Goal: Information Seeking & Learning: Learn about a topic

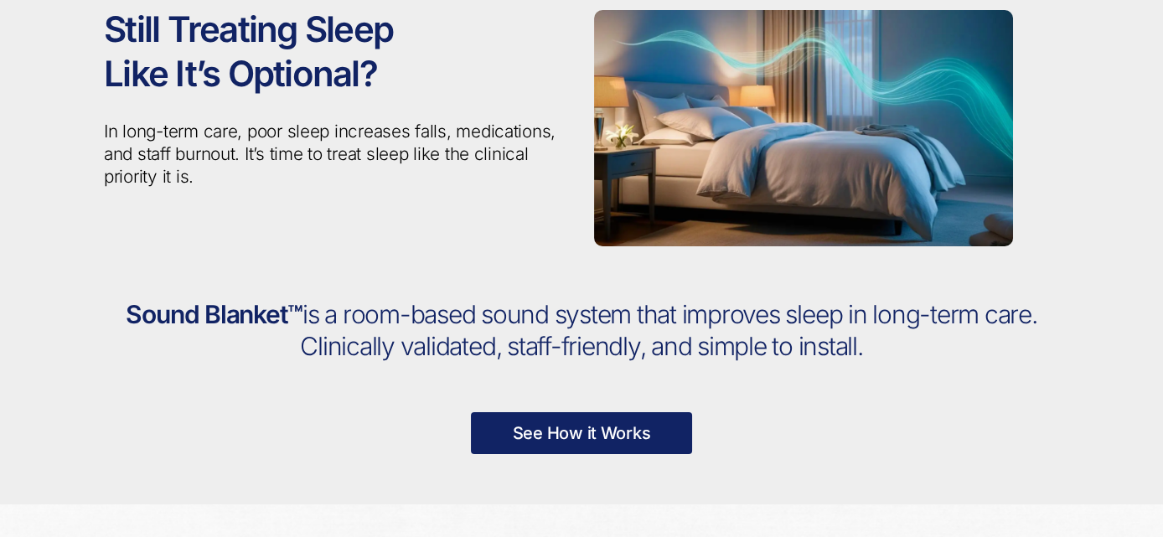
scroll to position [133, 0]
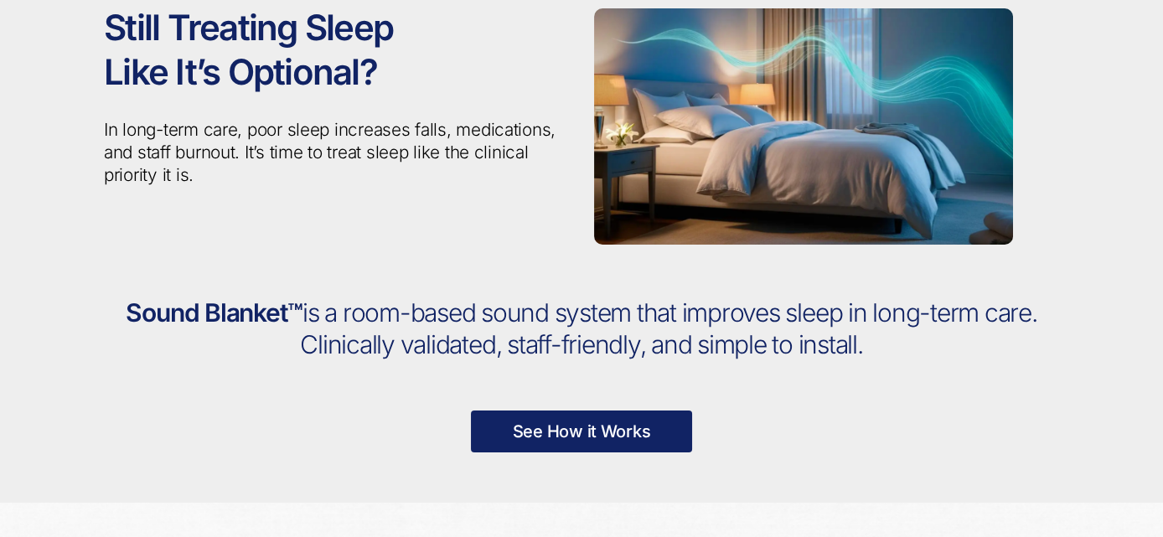
click at [684, 352] on span "is a room-based sound system that improves sleep in long-term care. Clinically …" at bounding box center [668, 328] width 737 height 62
click at [618, 430] on link "See How it Works" at bounding box center [582, 432] width 222 height 42
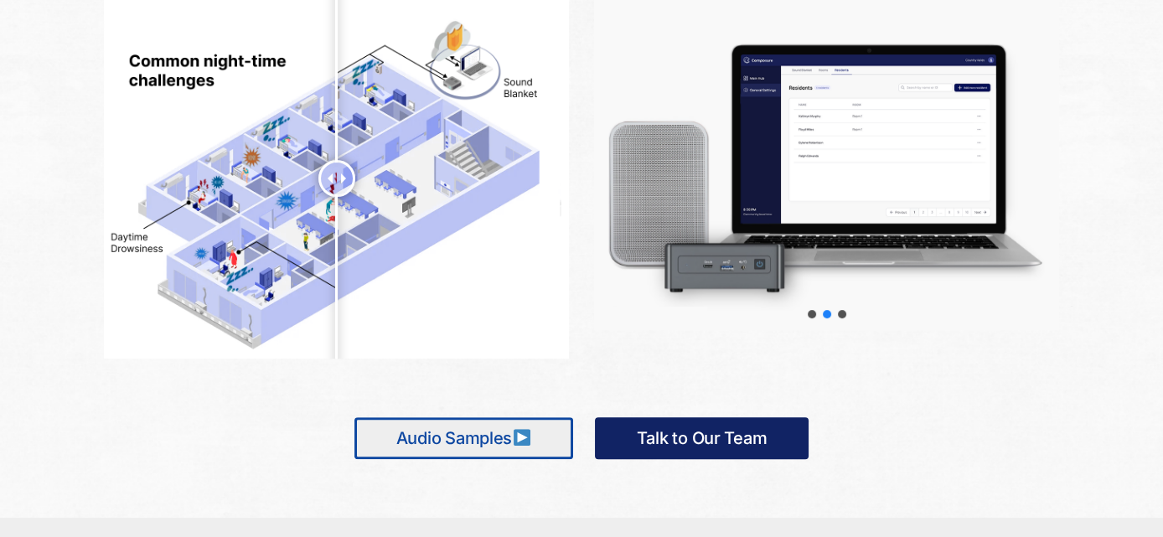
scroll to position [959, 0]
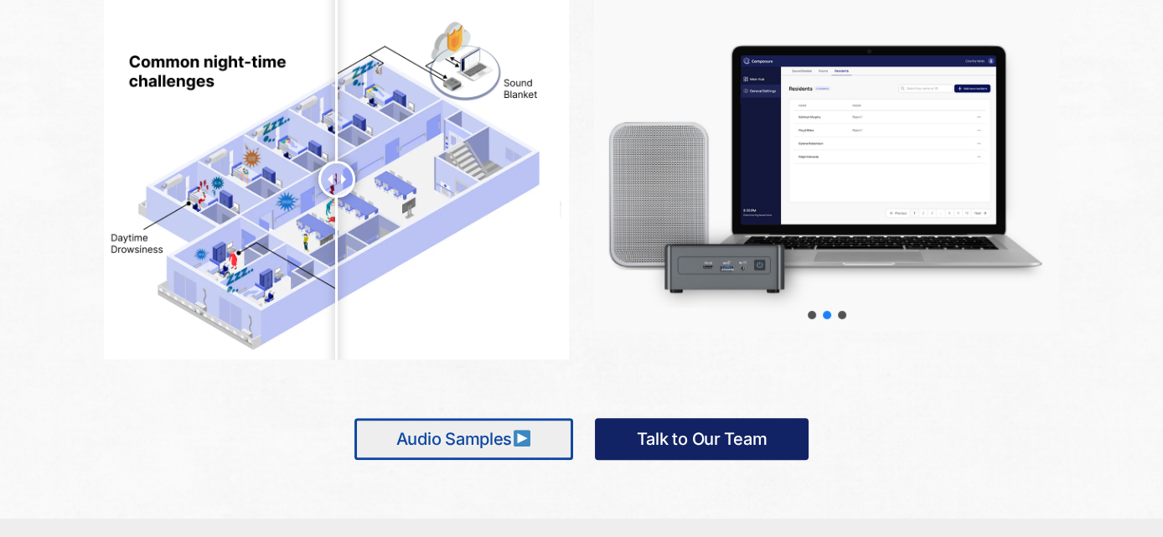
click at [464, 439] on link "Audio Samples" at bounding box center [463, 439] width 219 height 42
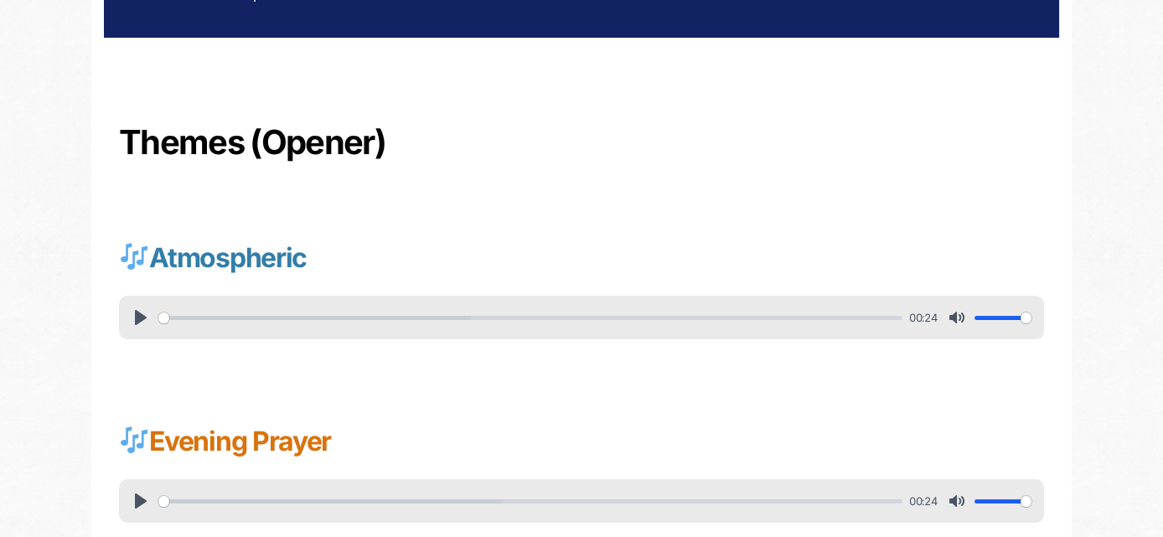
scroll to position [499, 0]
click at [137, 315] on button "Pause Play" at bounding box center [140, 317] width 27 height 27
click at [142, 313] on button "Pause Play" at bounding box center [140, 317] width 27 height 27
type input "22.07"
click at [134, 494] on button "Pause Play" at bounding box center [140, 501] width 27 height 27
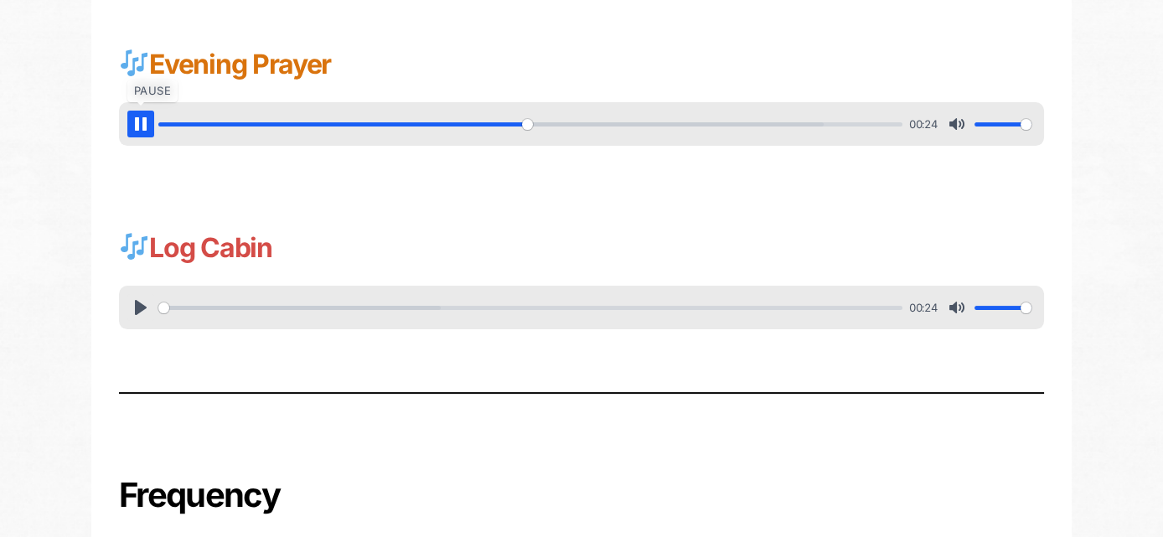
scroll to position [878, 0]
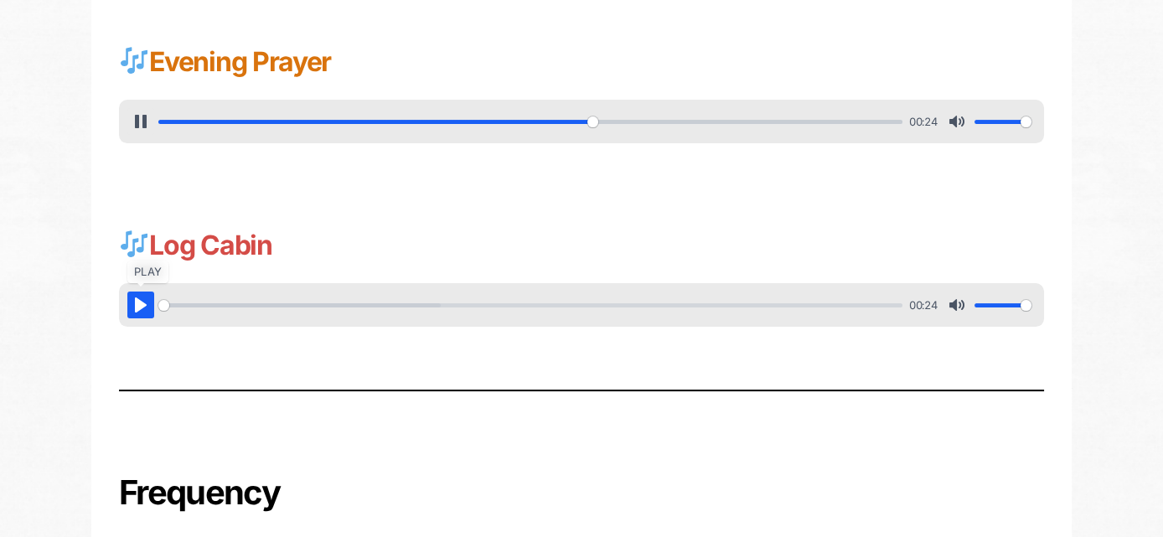
click at [144, 300] on button "Pause Play" at bounding box center [140, 305] width 27 height 27
type input "59.52"
click at [144, 300] on button "Pause Play" at bounding box center [140, 305] width 27 height 27
type input "38.74"
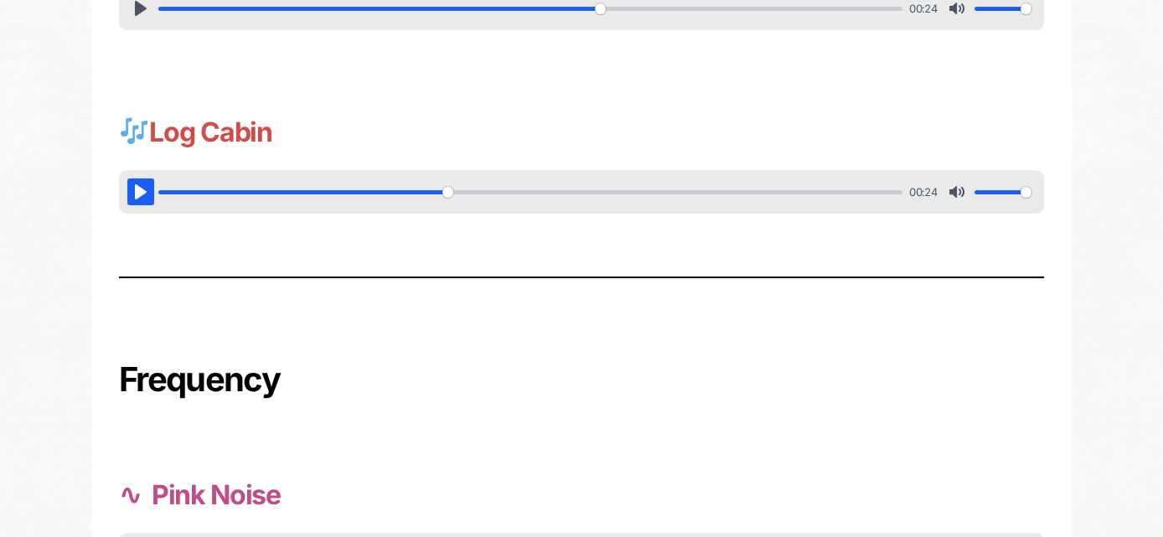
scroll to position [1158, 0]
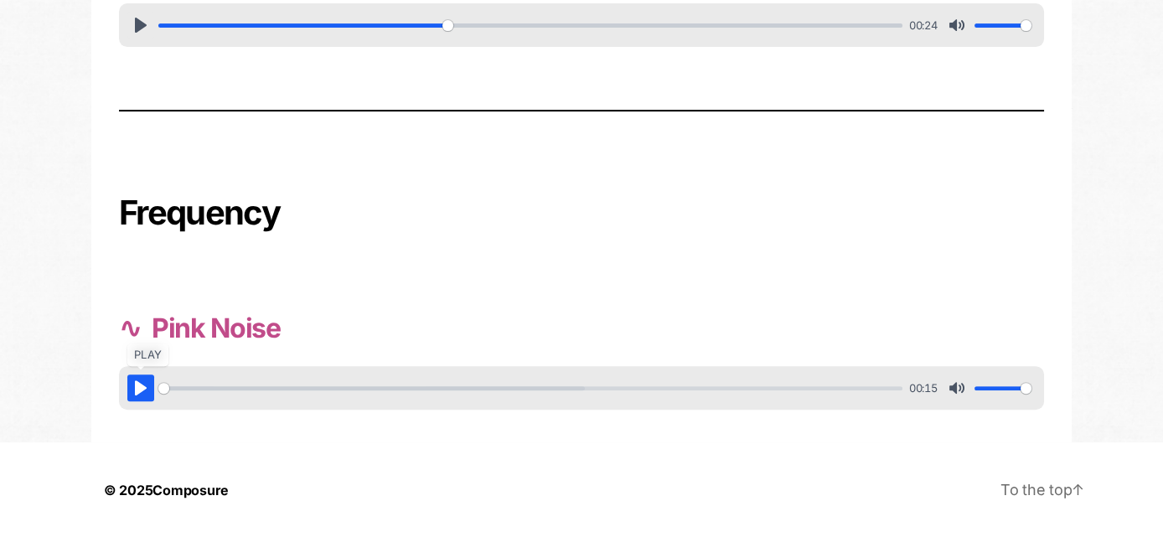
click at [132, 392] on button "Pause Play" at bounding box center [140, 388] width 27 height 27
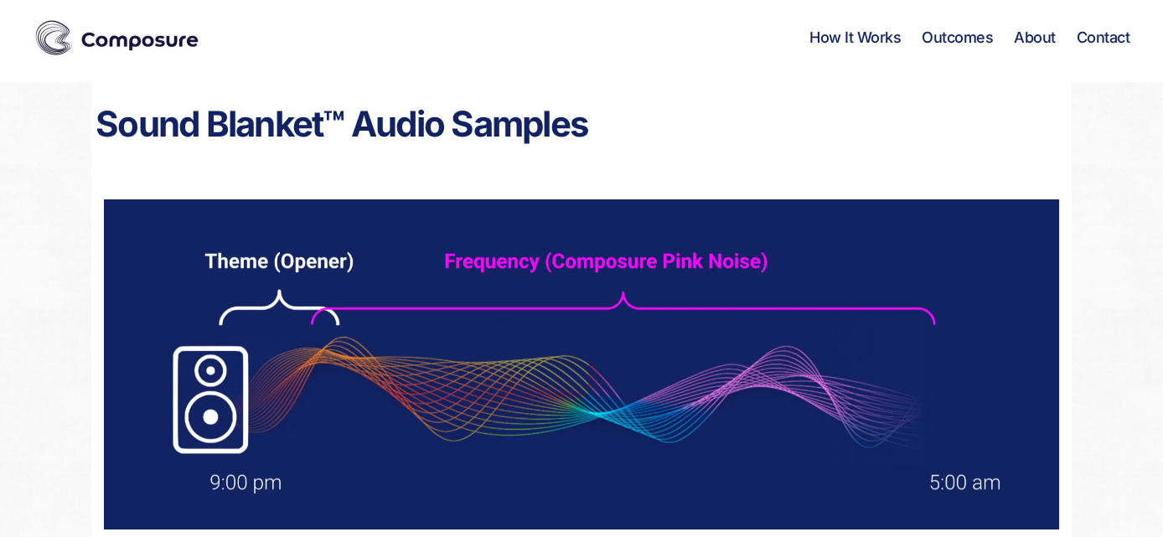
scroll to position [0, 0]
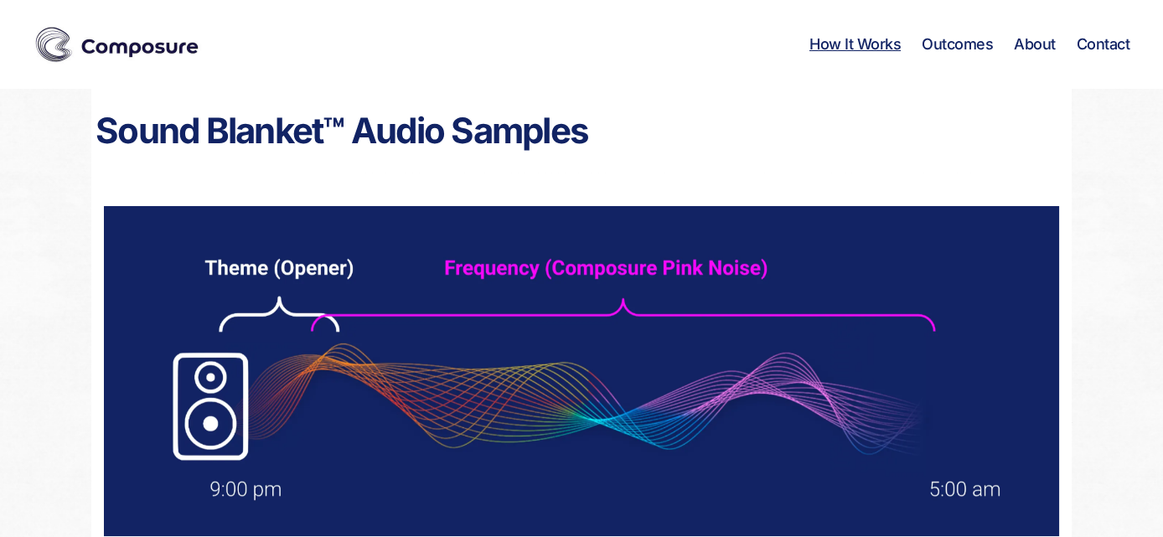
type input "100"
click at [846, 49] on link "How It Works" at bounding box center [854, 44] width 91 height 18
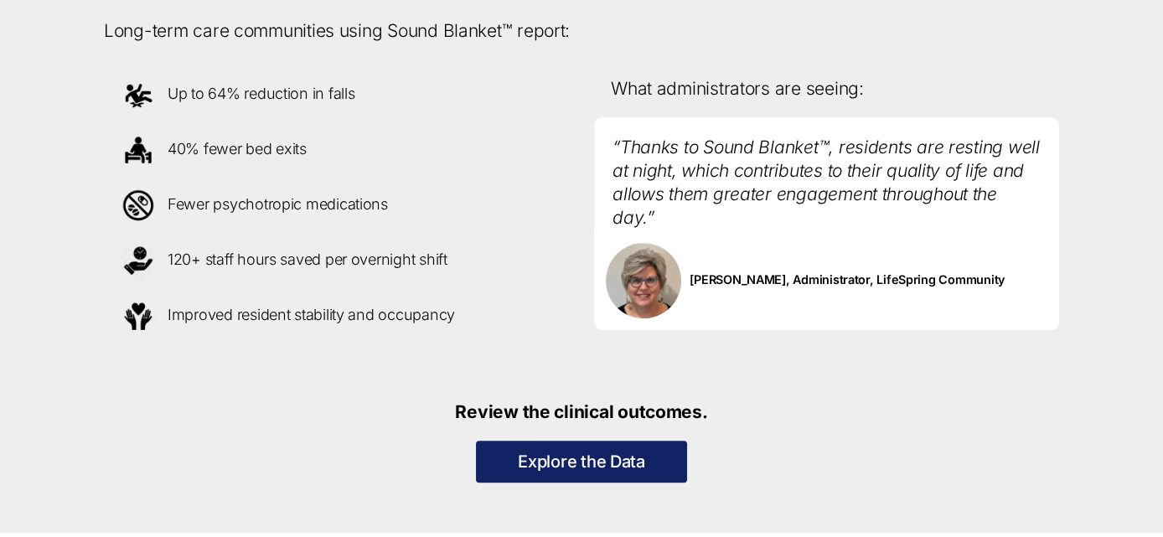
scroll to position [1601, 0]
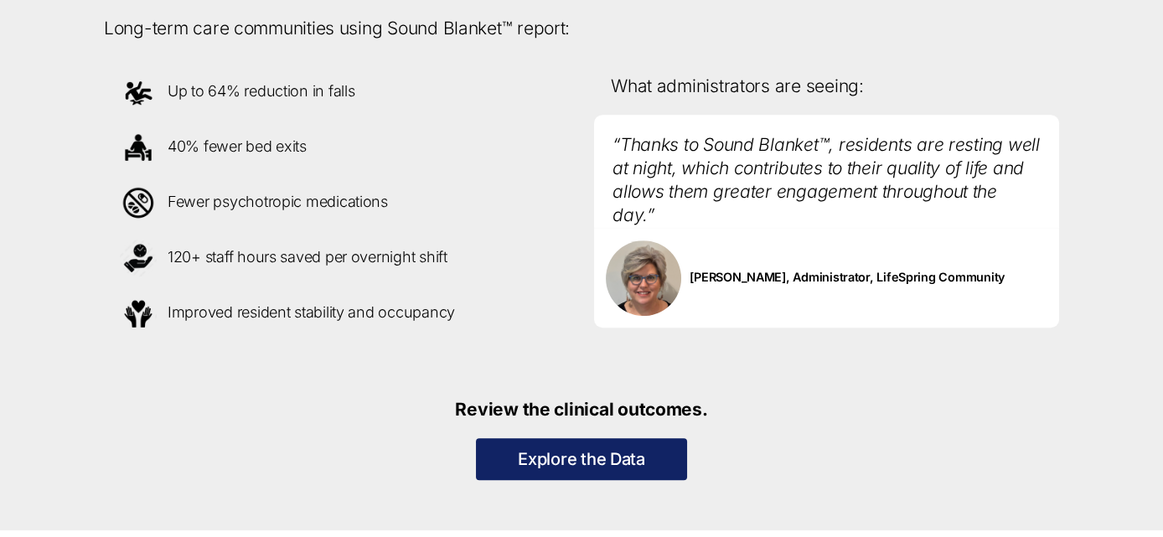
click at [564, 465] on link "Explore the Data" at bounding box center [581, 459] width 211 height 42
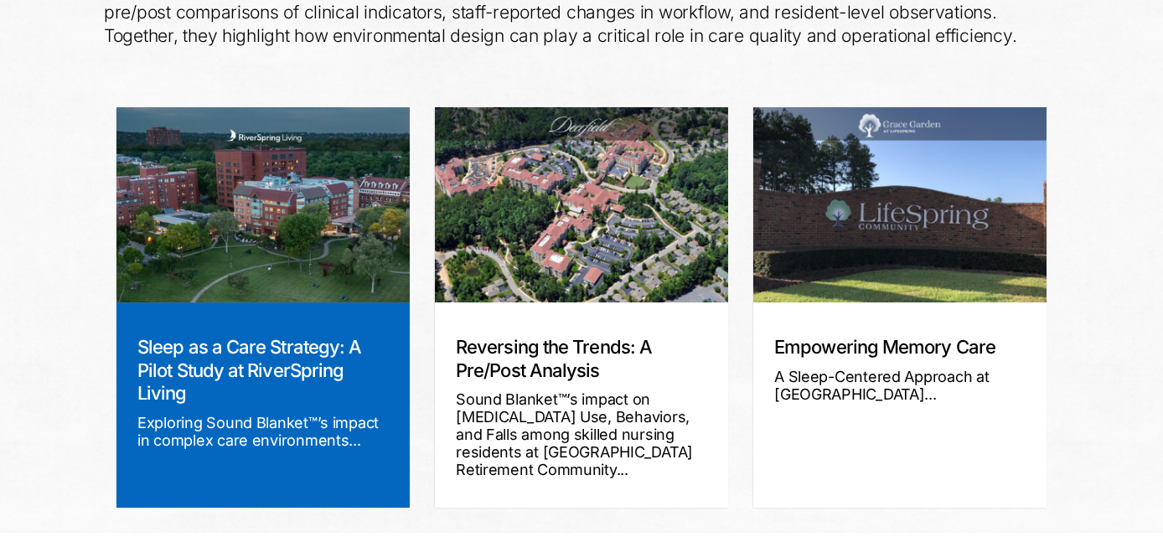
scroll to position [377, 0]
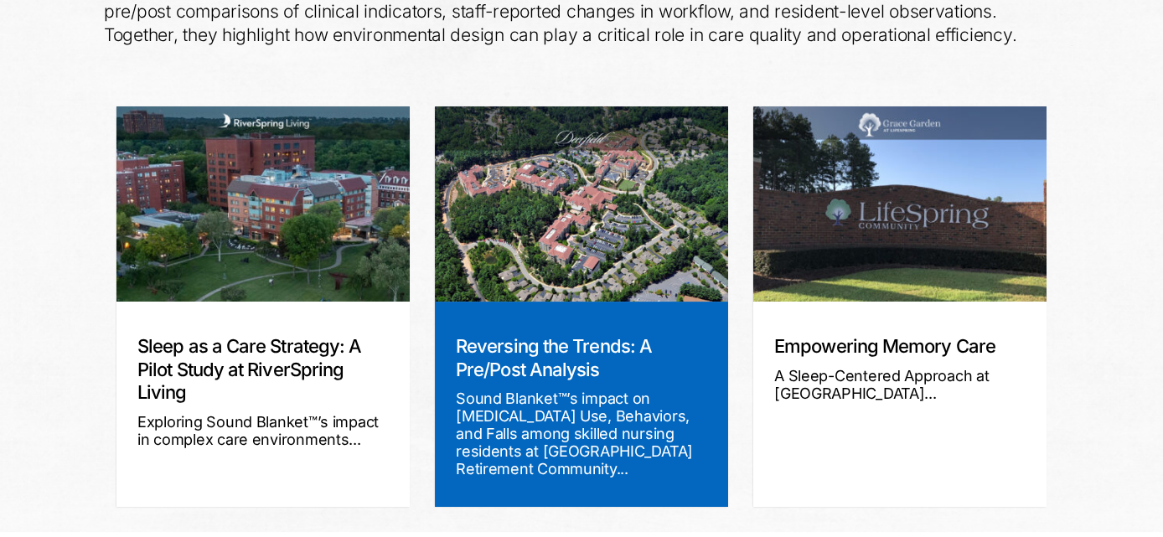
click at [587, 445] on div "Sound Blanket™’s impact on Sleep, Medication Use, Behaviors, and Falls among sk…" at bounding box center [581, 434] width 251 height 88
click at [542, 277] on img at bounding box center [581, 203] width 293 height 195
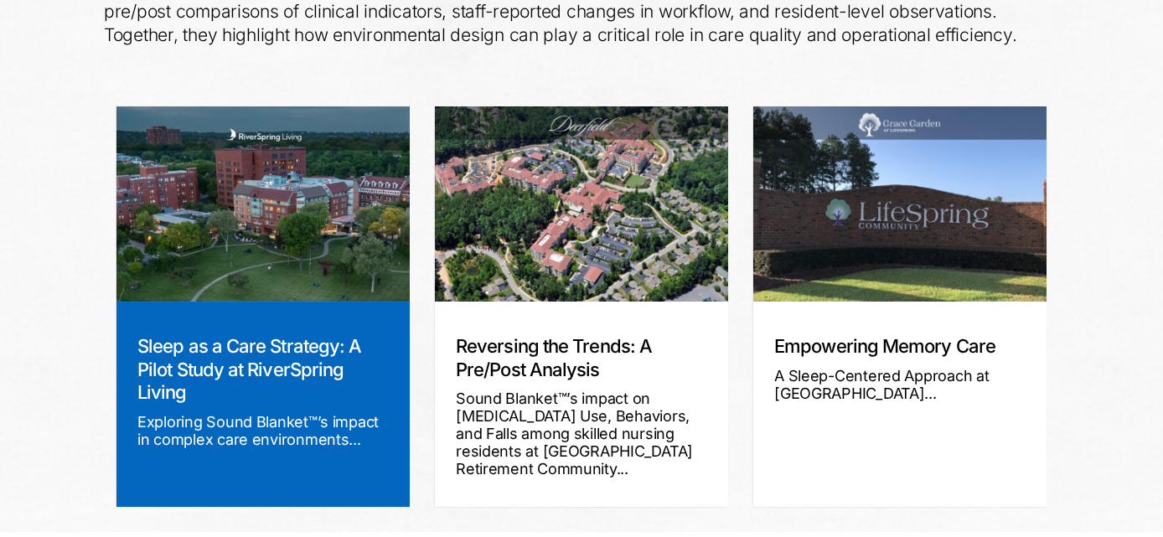
click at [263, 365] on link "Sleep as a Care Strategy: A Pilot Study at RiverSpring Living" at bounding box center [249, 369] width 224 height 68
click at [230, 336] on link "Sleep as a Care Strategy: A Pilot Study at RiverSpring Living" at bounding box center [249, 369] width 224 height 68
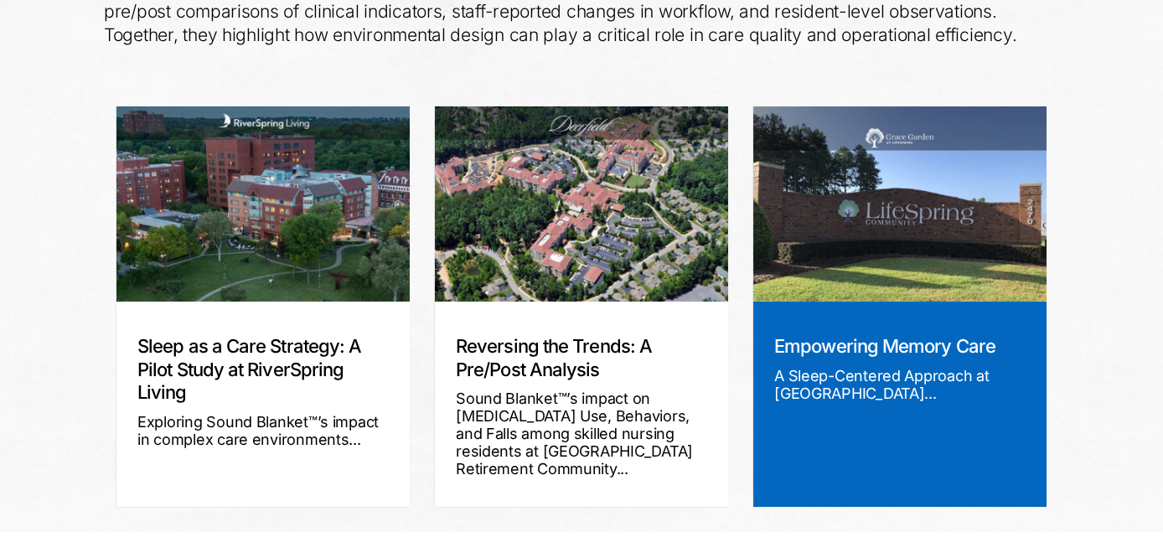
click at [789, 378] on div "A Sleep-Centered Approach at Grace Garden..." at bounding box center [899, 384] width 251 height 35
drag, startPoint x: 789, startPoint y: 378, endPoint x: 853, endPoint y: 385, distance: 64.1
click at [853, 385] on div "A Sleep-Centered Approach at Grace Garden..." at bounding box center [899, 384] width 251 height 35
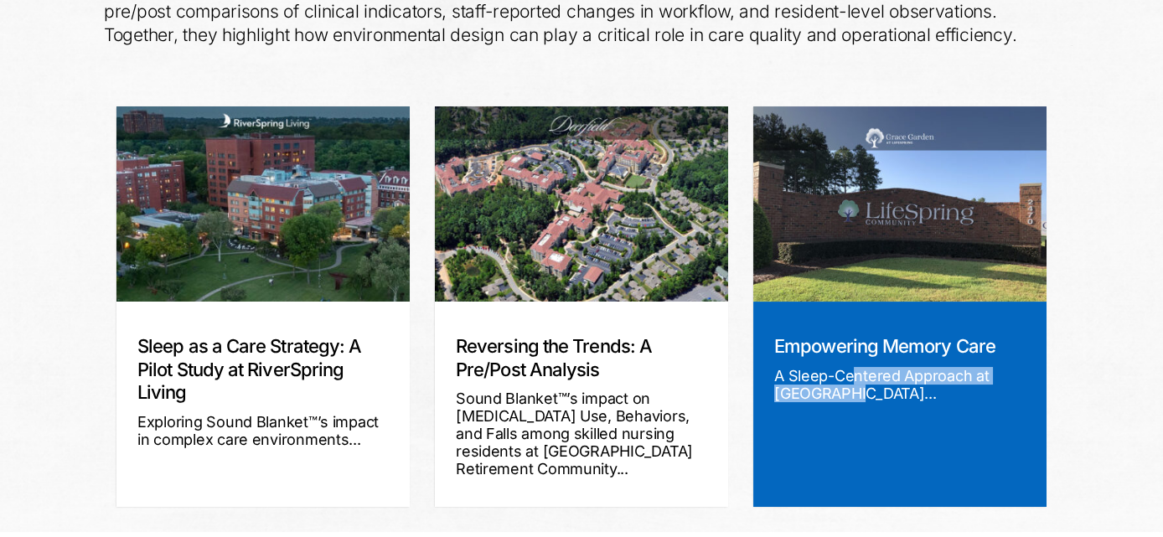
click at [853, 385] on div "A Sleep-Centered Approach at Grace Garden..." at bounding box center [899, 384] width 251 height 35
drag, startPoint x: 853, startPoint y: 385, endPoint x: 825, endPoint y: 323, distance: 69.0
click at [825, 323] on div "Empowering Memory Care A Sleep-Centered Approach at Grace Garden..." at bounding box center [899, 404] width 293 height 205
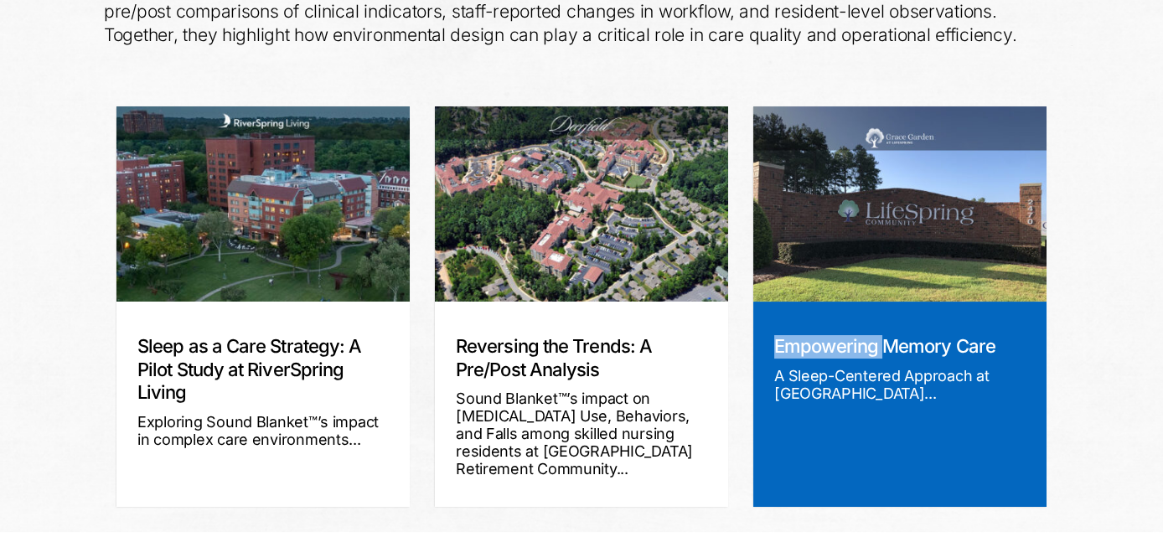
click at [825, 323] on div "Empowering Memory Care A Sleep-Centered Approach at Grace Garden..." at bounding box center [899, 404] width 293 height 205
drag, startPoint x: 825, startPoint y: 323, endPoint x: 847, endPoint y: 352, distance: 37.0
click at [847, 352] on link "Empowering Memory Care" at bounding box center [884, 346] width 221 height 22
click at [902, 212] on img at bounding box center [899, 203] width 293 height 195
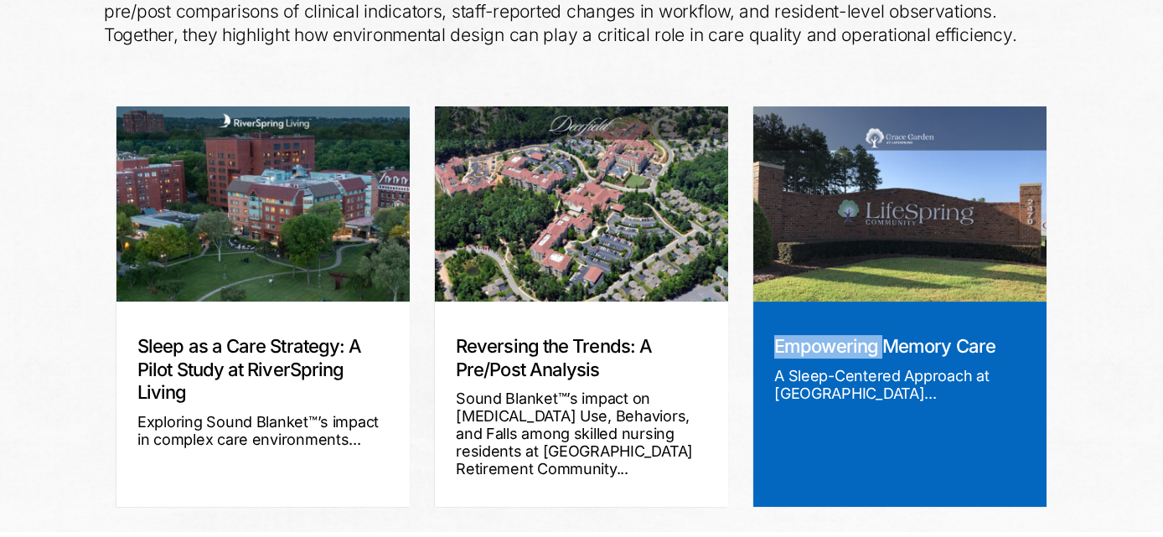
click at [902, 212] on img at bounding box center [899, 203] width 293 height 195
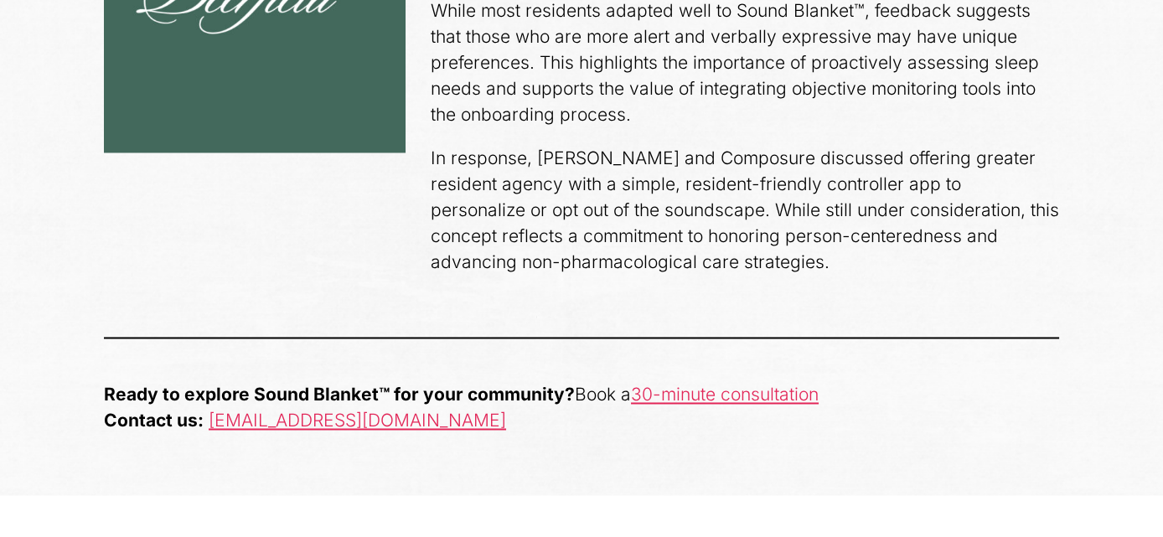
scroll to position [4771, 0]
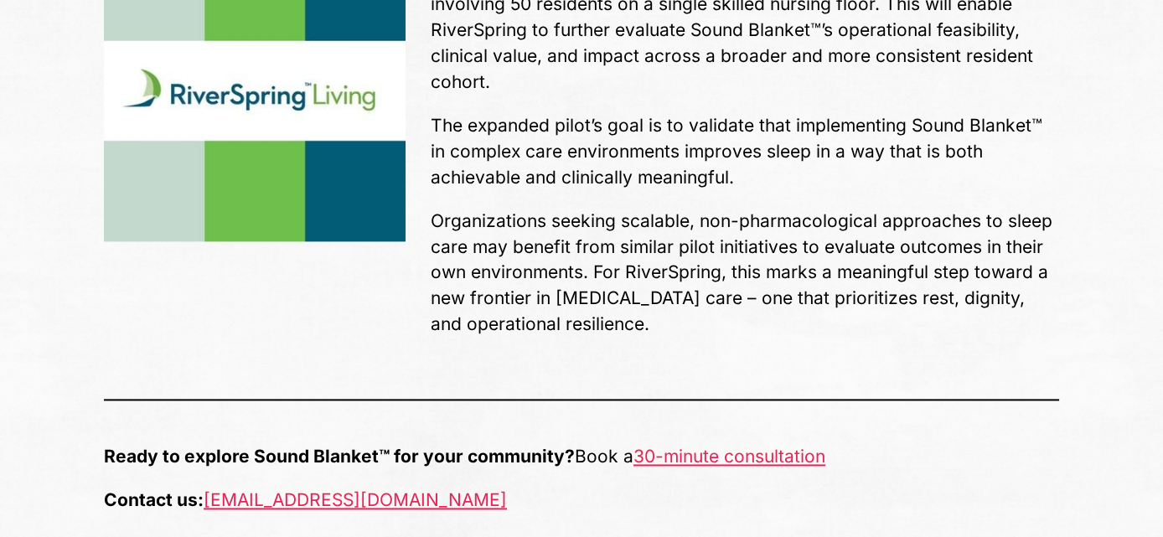
scroll to position [4223, 0]
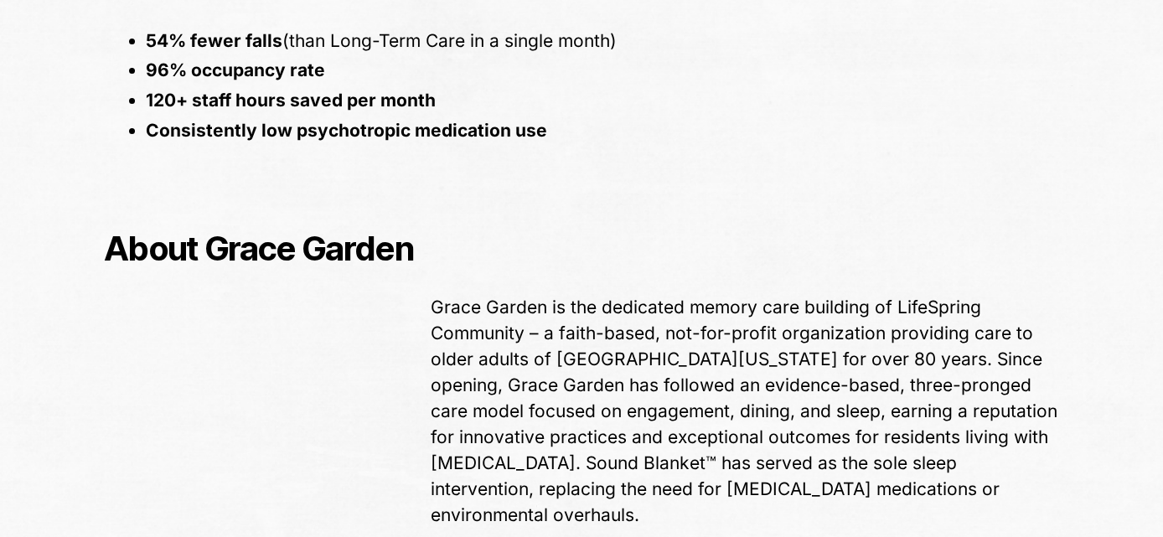
scroll to position [1181, 0]
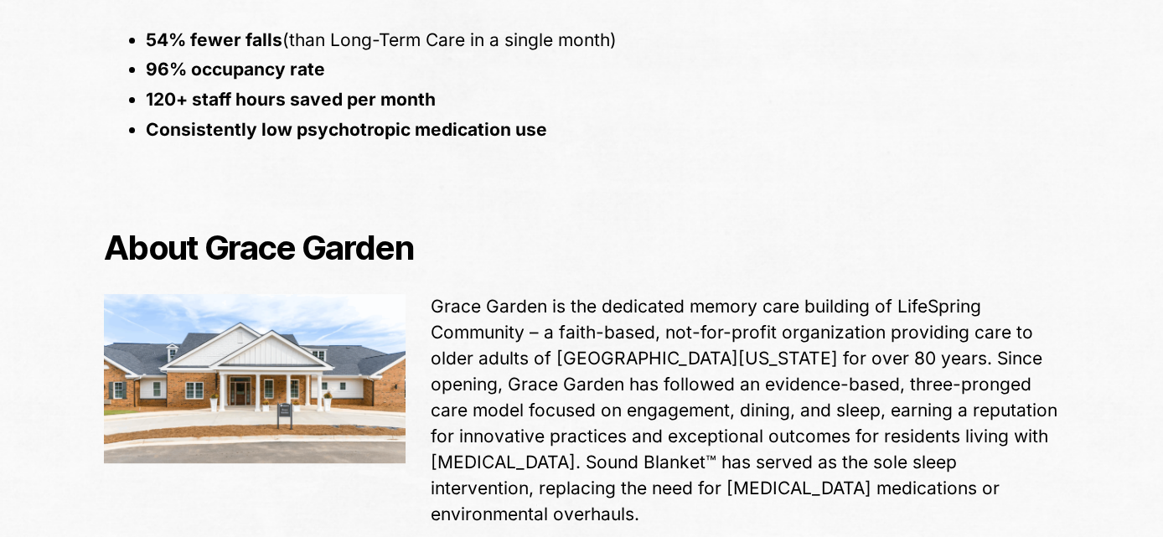
click at [772, 390] on span "Grace Garden is the dedicated memory care building of LifeSpring Community – a …" at bounding box center [744, 410] width 627 height 229
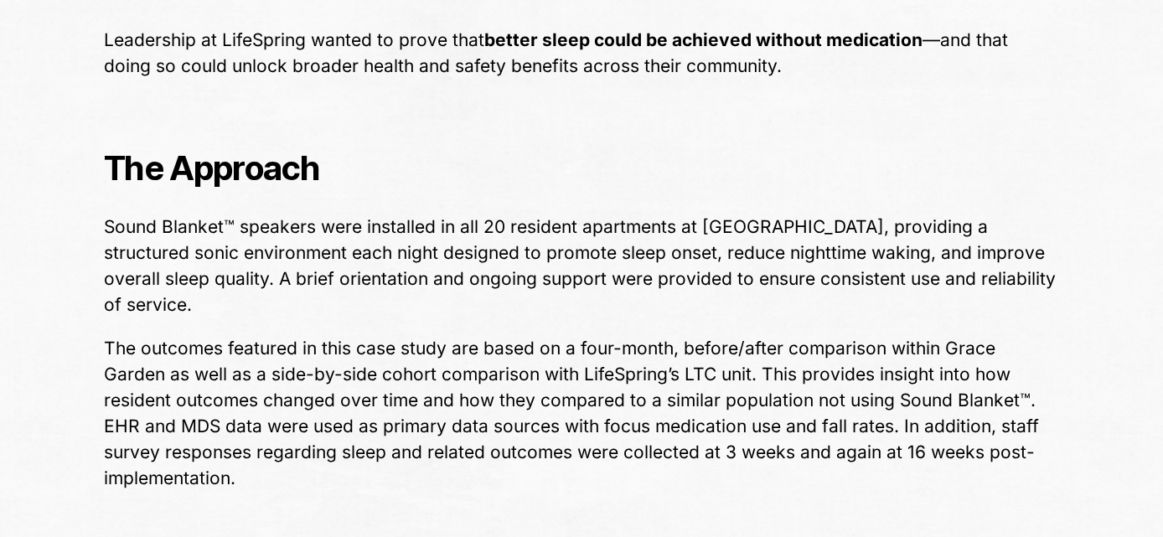
scroll to position [2006, 0]
click at [216, 293] on div "The Approach Sound Blanket™ speakers were installed in all 20 resident apartmen…" at bounding box center [581, 303] width 980 height 412
drag, startPoint x: 216, startPoint y: 293, endPoint x: 587, endPoint y: 299, distance: 370.4
click at [587, 299] on div "The Approach Sound Blanket™ speakers were installed in all 20 resident apartmen…" at bounding box center [581, 303] width 980 height 412
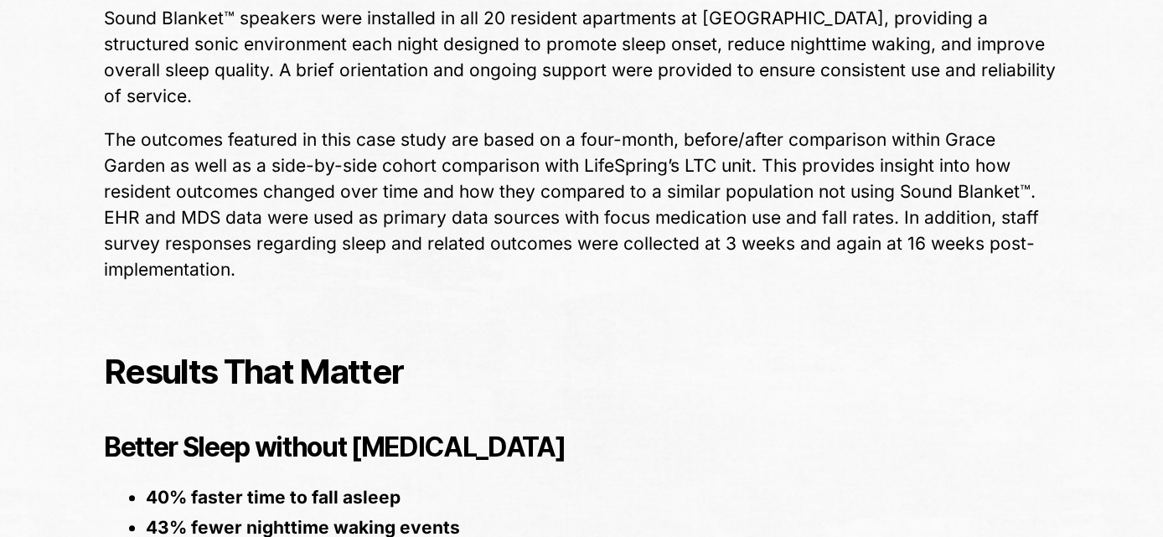
scroll to position [2219, 0]
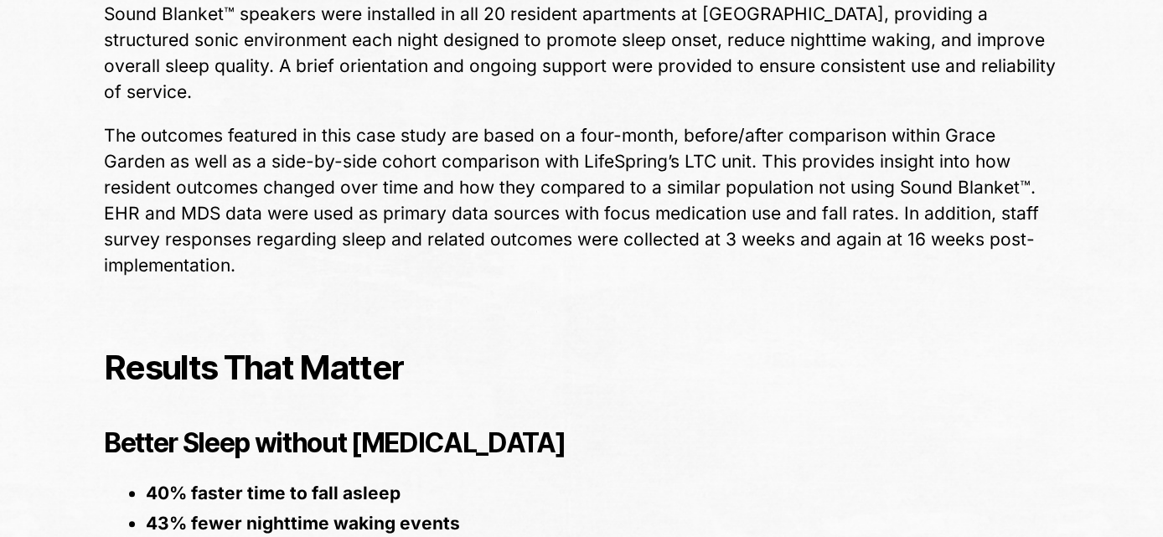
click at [616, 347] on h3 "Results That Matter" at bounding box center [581, 368] width 955 height 42
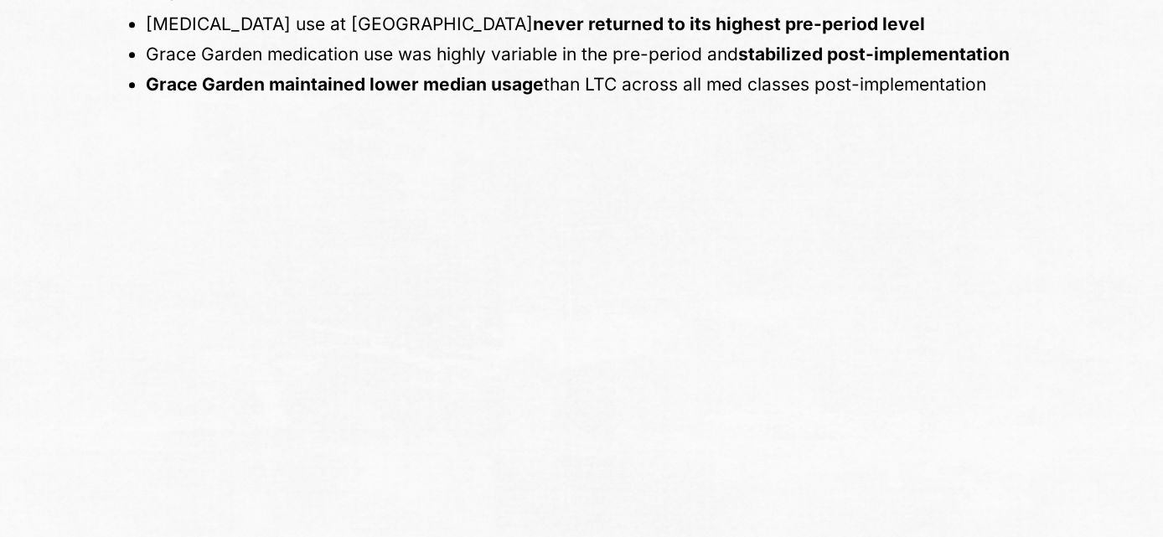
scroll to position [3835, 0]
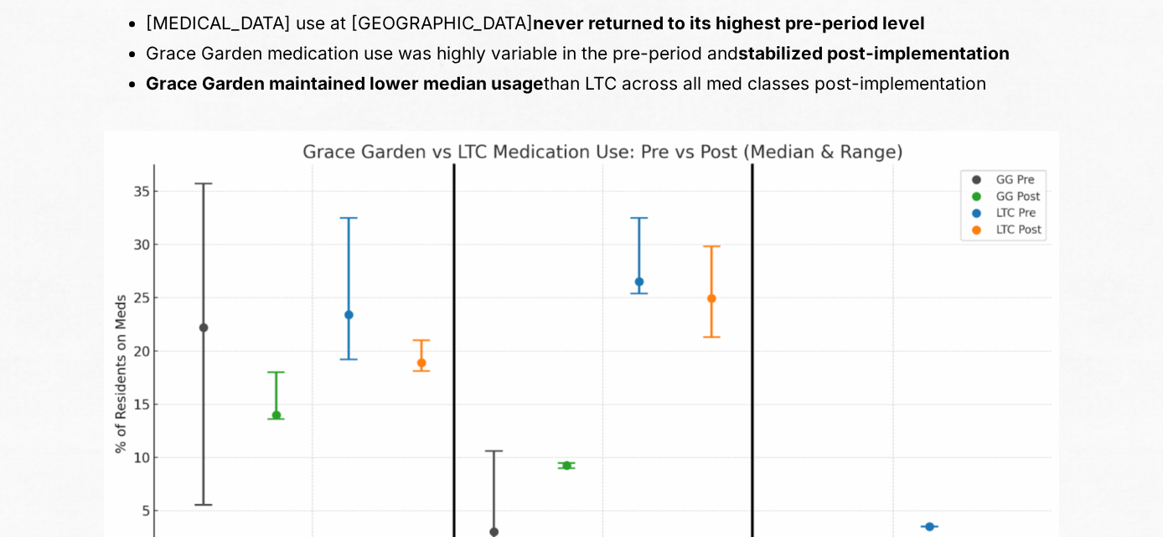
click at [616, 340] on img at bounding box center [581, 368] width 955 height 474
click at [676, 401] on img at bounding box center [581, 368] width 955 height 474
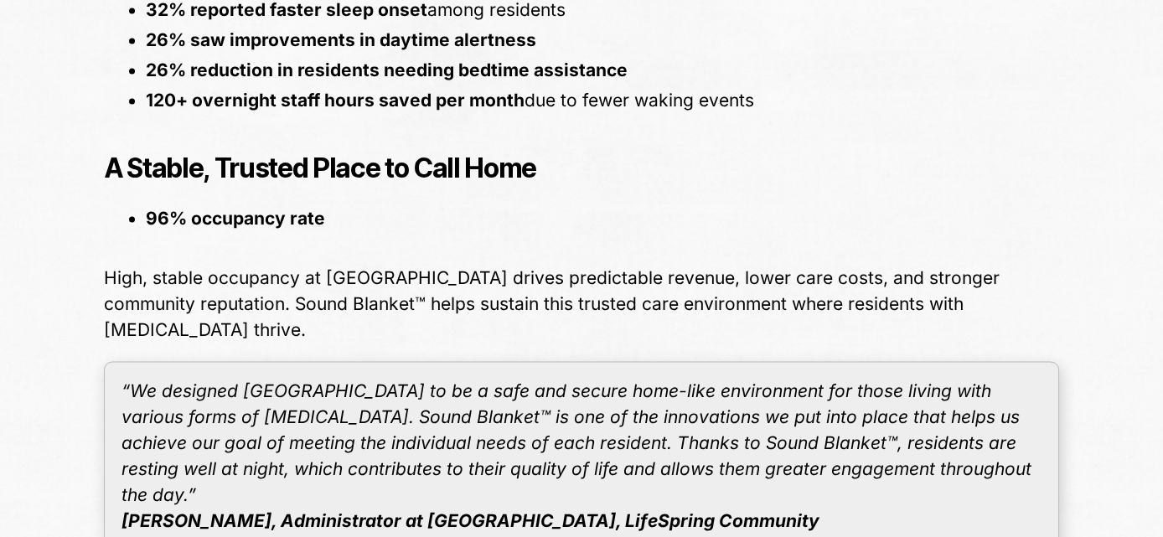
scroll to position [4536, 0]
